Goal: Task Accomplishment & Management: Manage account settings

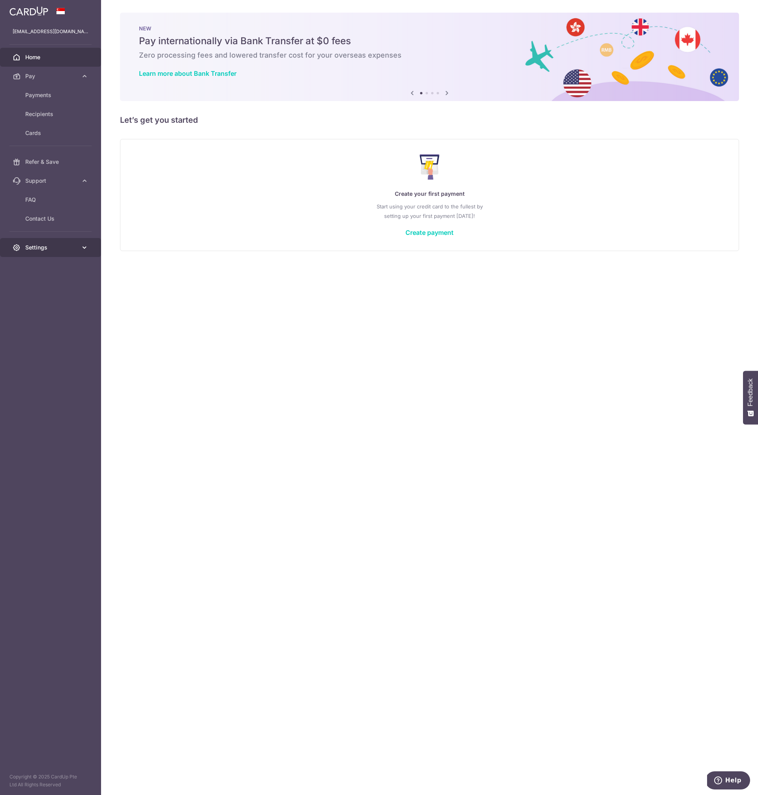
click at [48, 252] on link "Settings" at bounding box center [50, 247] width 101 height 19
click at [45, 264] on span "Account" at bounding box center [51, 266] width 52 height 8
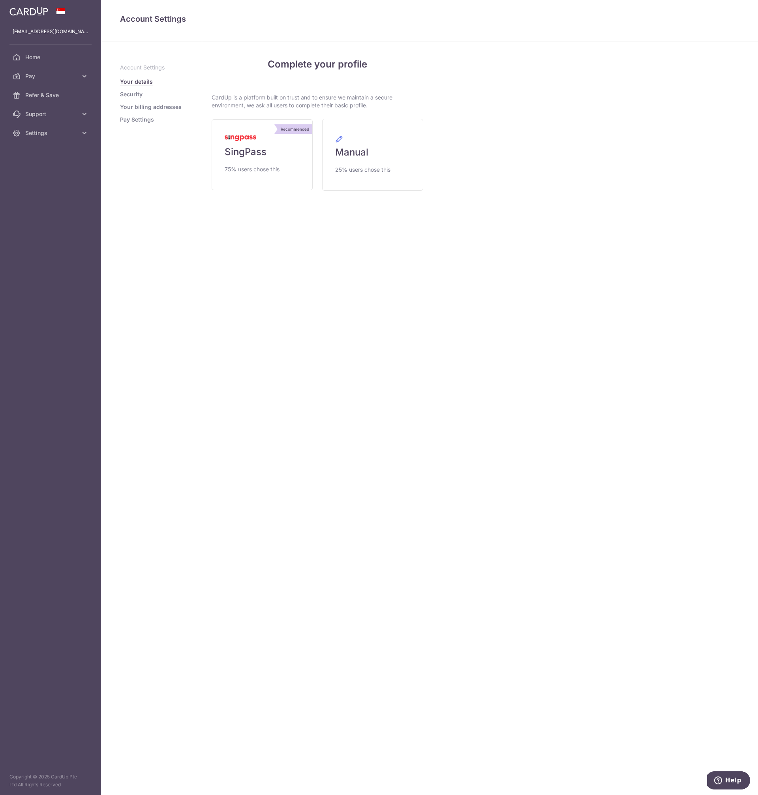
click at [134, 95] on link "Security" at bounding box center [131, 94] width 22 height 8
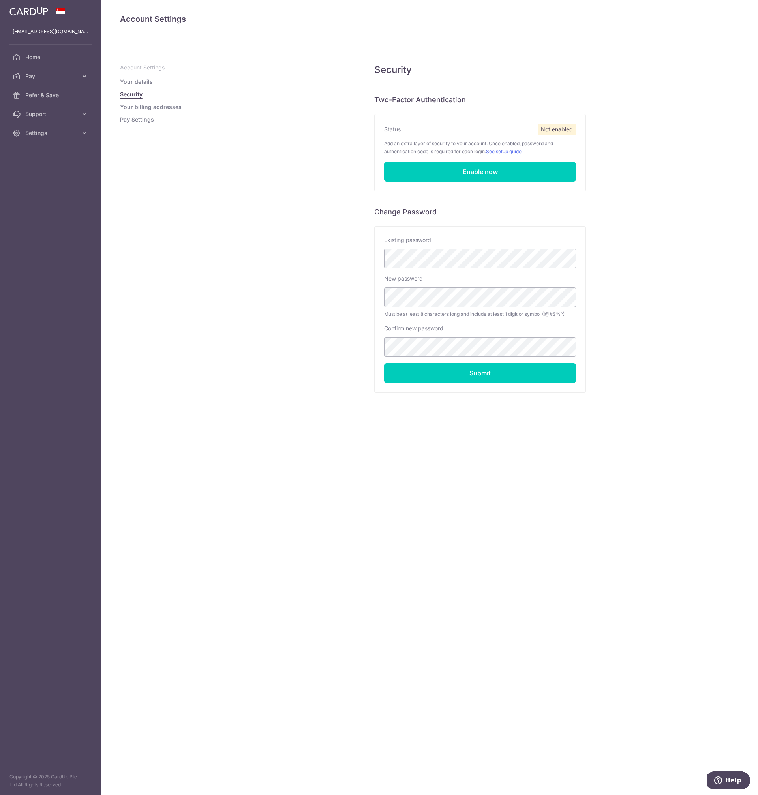
click at [145, 107] on link "Your billing addresses" at bounding box center [151, 107] width 62 height 8
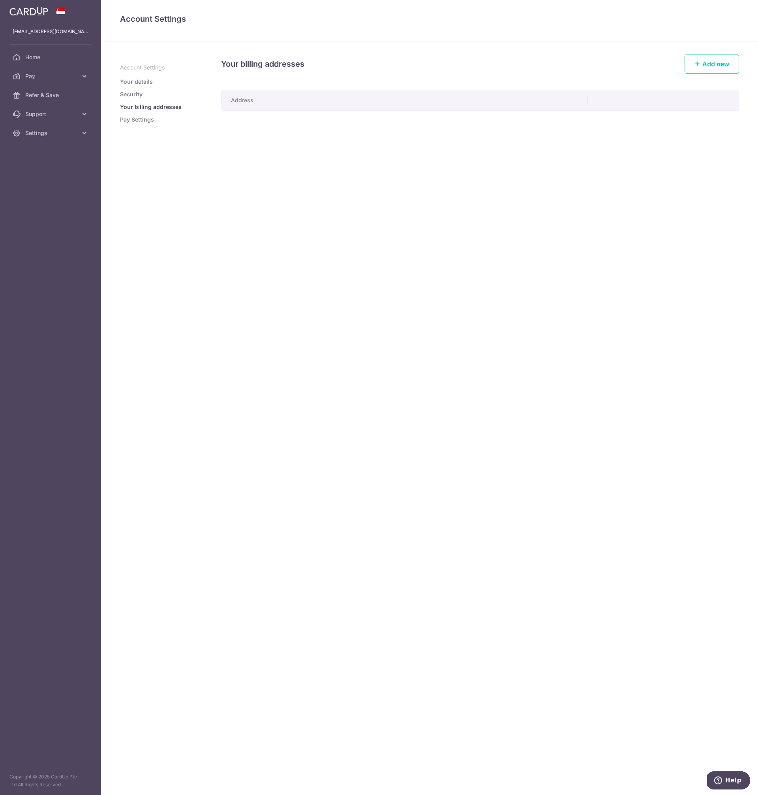
click at [140, 117] on link "Pay Settings" at bounding box center [137, 120] width 34 height 8
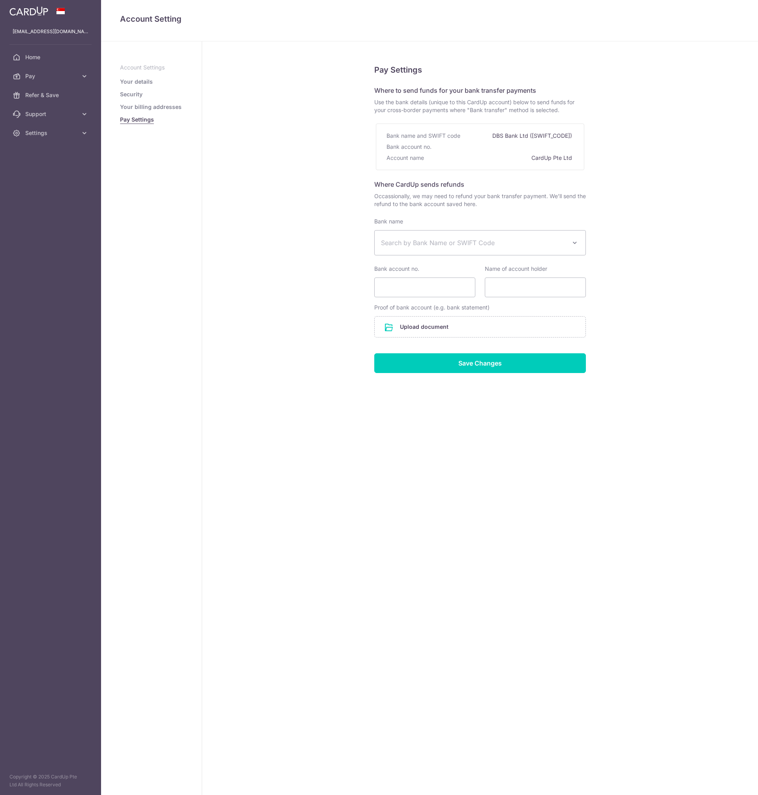
select select
click at [32, 58] on span "Home" at bounding box center [51, 57] width 52 height 8
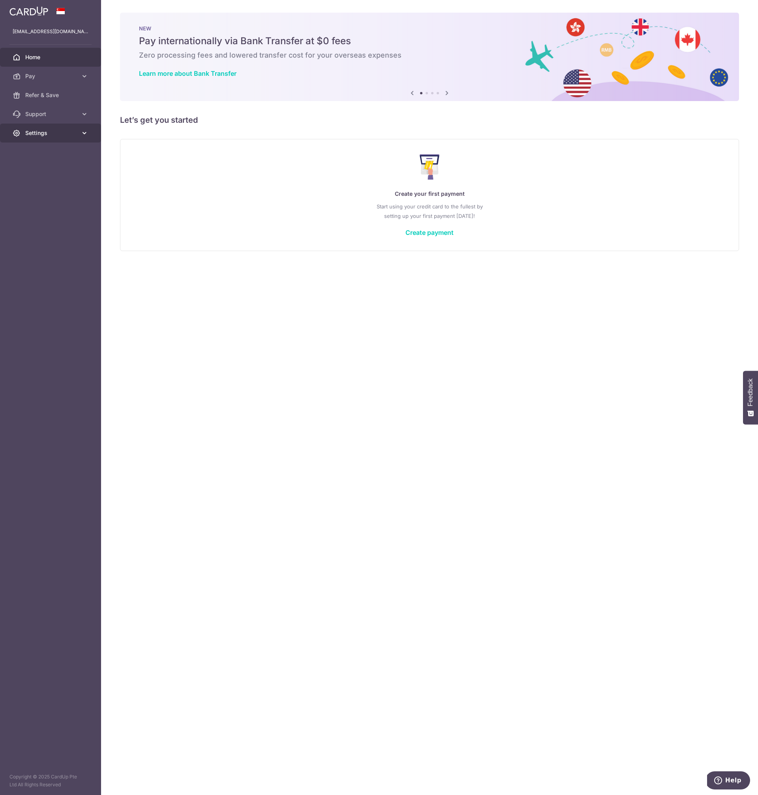
click at [50, 132] on span "Settings" at bounding box center [51, 133] width 52 height 8
click at [37, 171] on span "Logout" at bounding box center [51, 171] width 52 height 8
